Goal: Task Accomplishment & Management: Use online tool/utility

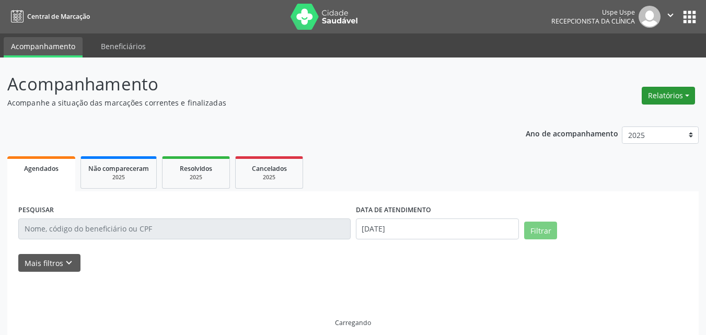
click at [689, 94] on button "Relatórios" at bounding box center [668, 96] width 53 height 18
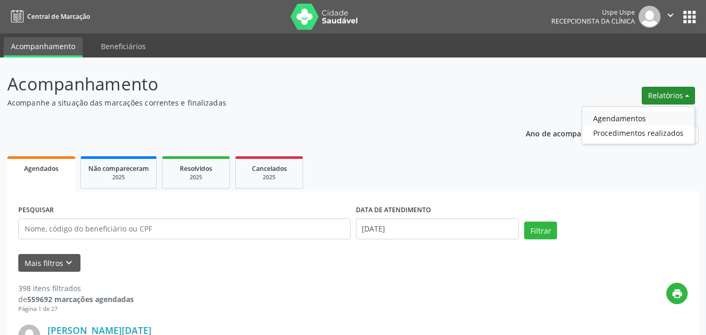
click at [634, 117] on link "Agendamentos" at bounding box center [639, 118] width 112 height 15
select select "7"
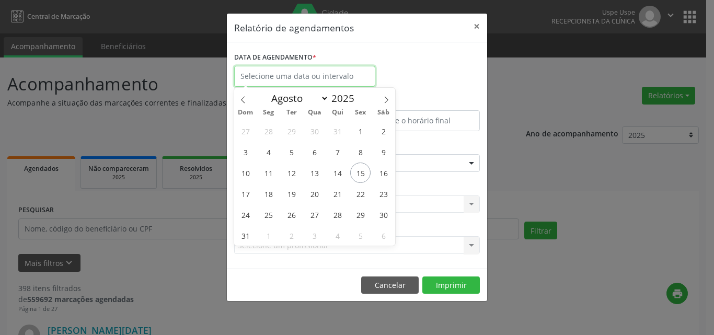
click at [301, 77] on input "text" at bounding box center [304, 76] width 141 height 21
click at [359, 174] on span "15" at bounding box center [360, 173] width 20 height 20
type input "[DATE]"
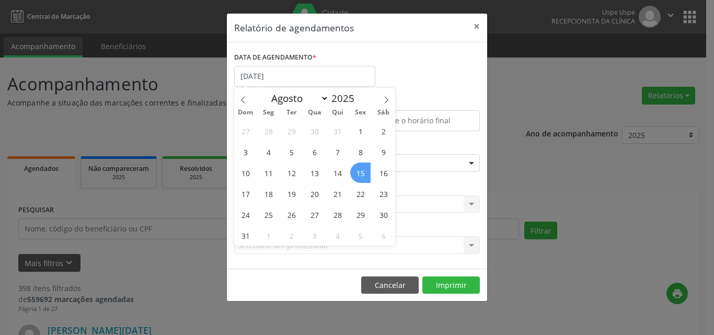
click at [359, 174] on span "15" at bounding box center [360, 173] width 20 height 20
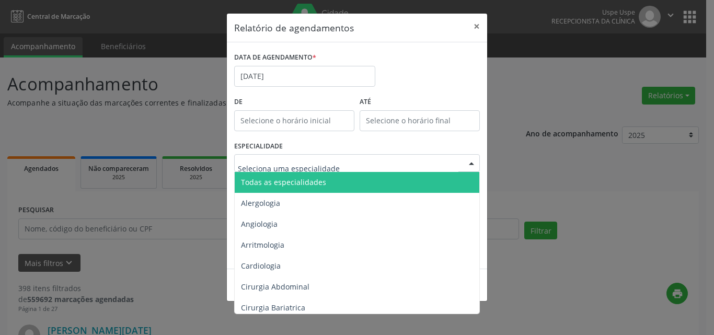
click at [281, 178] on span "Todas as especialidades" at bounding box center [283, 182] width 85 height 10
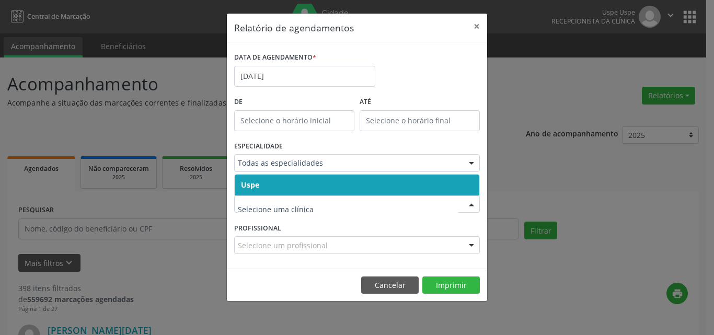
click at [278, 187] on span "Uspe" at bounding box center [357, 185] width 245 height 21
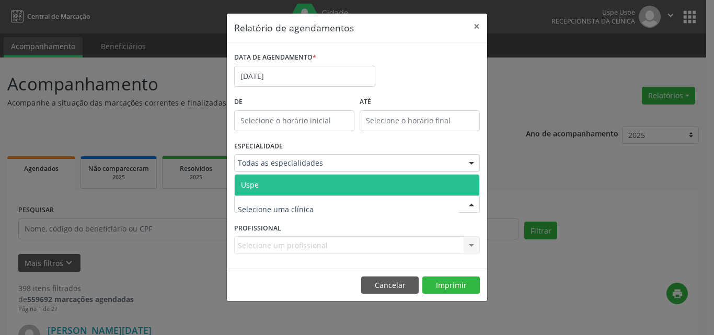
click at [283, 183] on span "Uspe" at bounding box center [357, 185] width 245 height 21
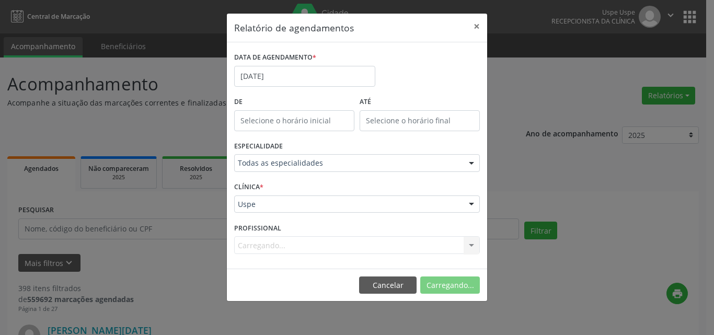
click at [265, 245] on div "Carregando... Nenhum resultado encontrado para: " " Não há nenhuma opção para s…" at bounding box center [357, 245] width 246 height 18
click at [265, 246] on div "Carregando... Nenhum resultado encontrado para: " " Não há nenhuma opção para s…" at bounding box center [357, 245] width 246 height 18
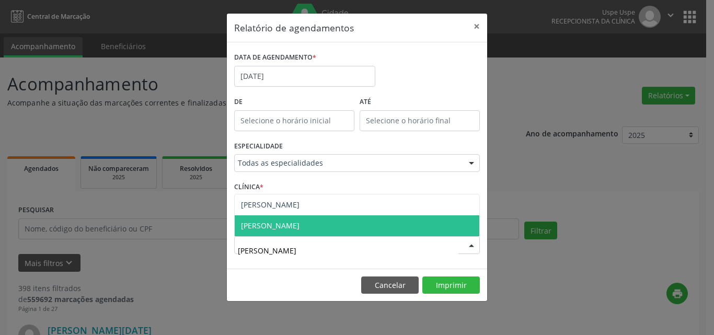
type input "[PERSON_NAME]"
click at [300, 224] on span "[PERSON_NAME]" at bounding box center [270, 226] width 59 height 10
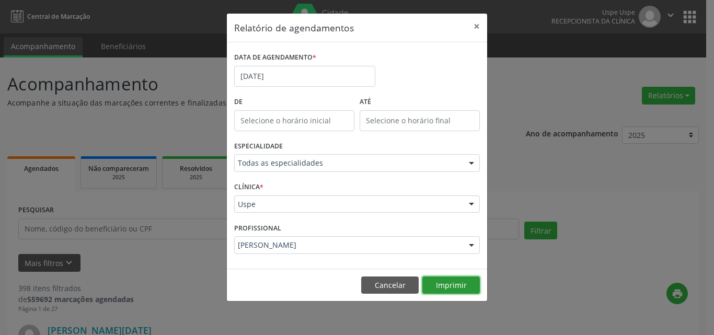
click at [457, 285] on button "Imprimir" at bounding box center [452, 286] width 58 height 18
